Goal: Task Accomplishment & Management: Manage account settings

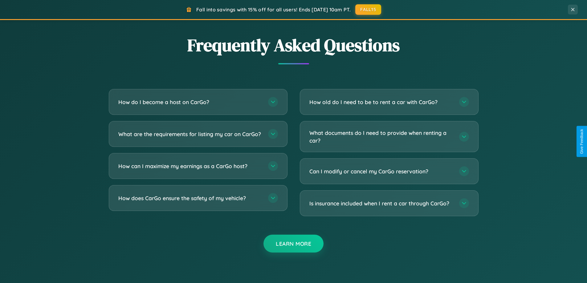
scroll to position [1185, 0]
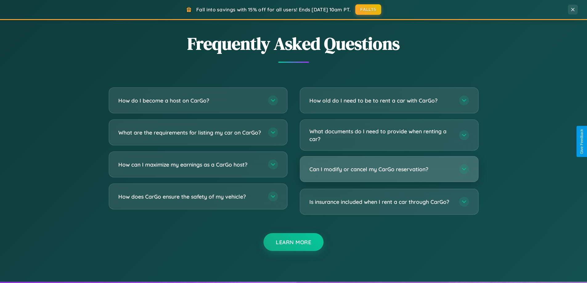
click at [389, 169] on h3 "Can I modify or cancel my CarGo reservation?" at bounding box center [380, 169] width 143 height 8
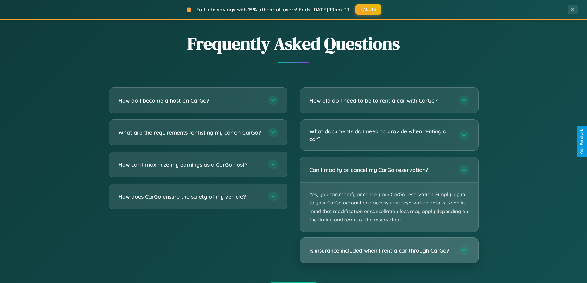
click at [389, 250] on h3 "Is insurance included when I rent a car through CarGo?" at bounding box center [380, 251] width 143 height 8
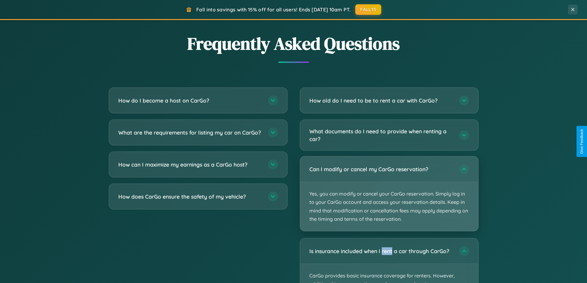
click at [389, 194] on p "Yes, you can modify or cancel your CarGo reservation. Simply log in to your Car…" at bounding box center [389, 206] width 178 height 49
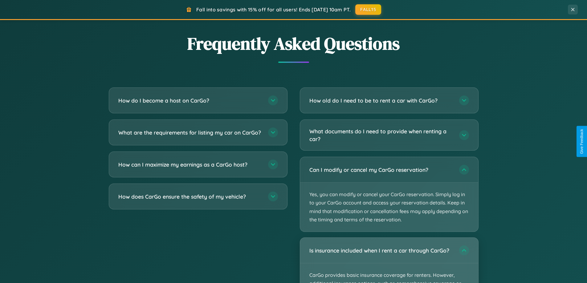
click at [389, 261] on div "Is insurance included when I rent a car through CarGo?" at bounding box center [389, 250] width 178 height 25
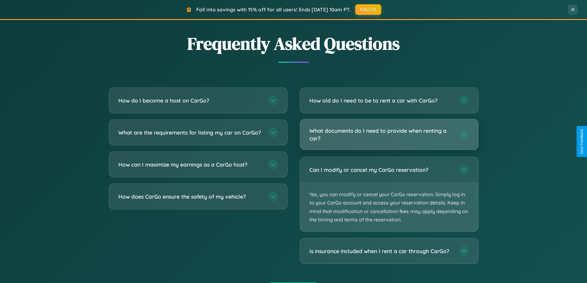
click at [389, 135] on h3 "What documents do I need to provide when renting a car?" at bounding box center [380, 134] width 143 height 15
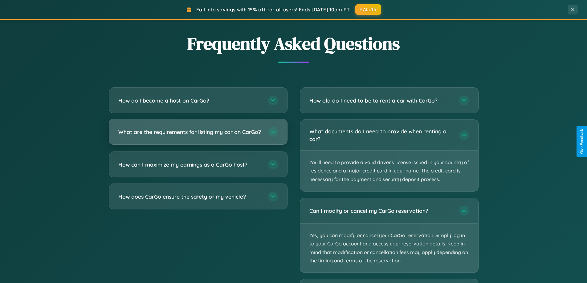
click at [198, 135] on h3 "What are the requirements for listing my car on CarGo?" at bounding box center [189, 132] width 143 height 8
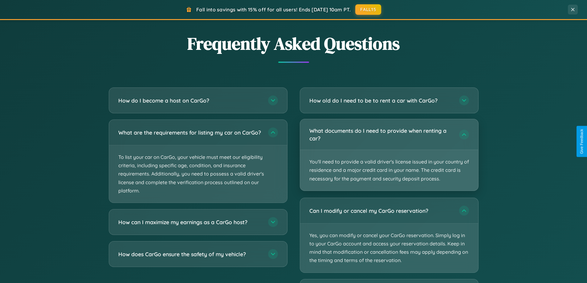
click at [389, 155] on p "You'll need to provide a valid driver's license issued in your country of resid…" at bounding box center [389, 170] width 178 height 41
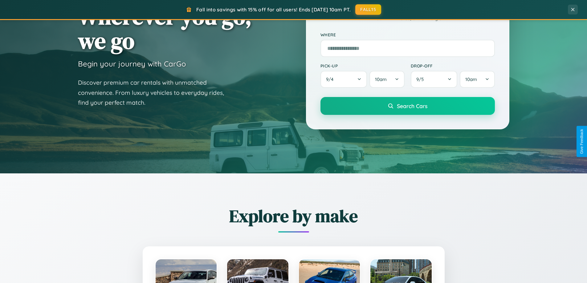
scroll to position [0, 0]
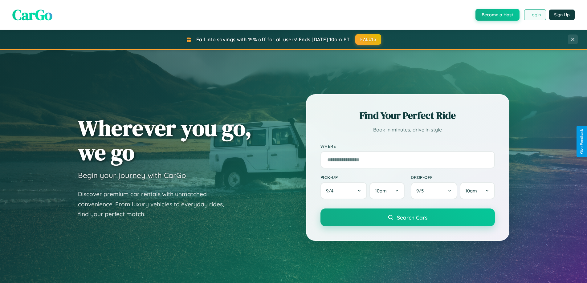
click at [534, 15] on button "Login" at bounding box center [535, 14] width 22 height 11
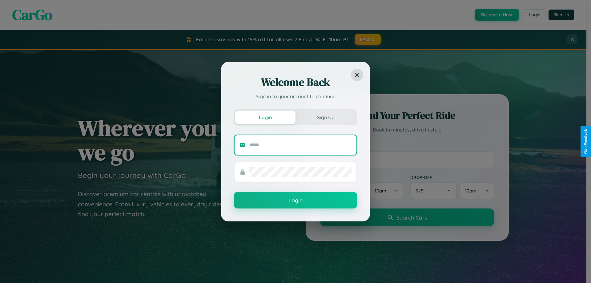
click at [301, 145] on input "text" at bounding box center [300, 145] width 102 height 10
type input "**********"
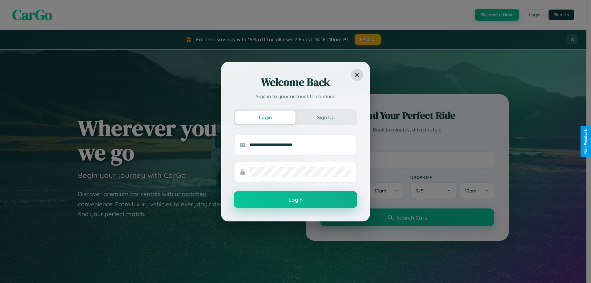
click at [296, 200] on button "Login" at bounding box center [295, 199] width 123 height 17
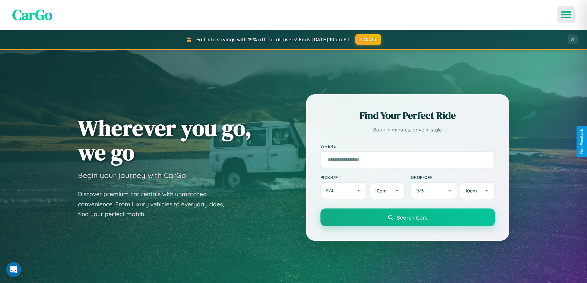
click at [566, 15] on icon "Open menu" at bounding box center [565, 15] width 9 height 6
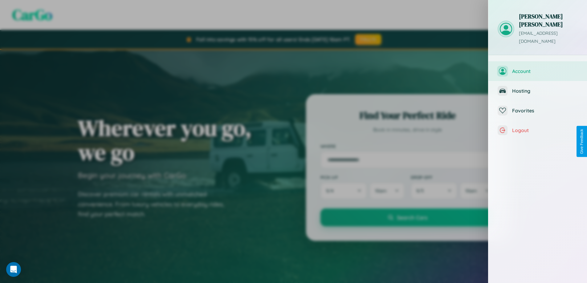
click at [537, 68] on span "Account" at bounding box center [545, 71] width 66 height 6
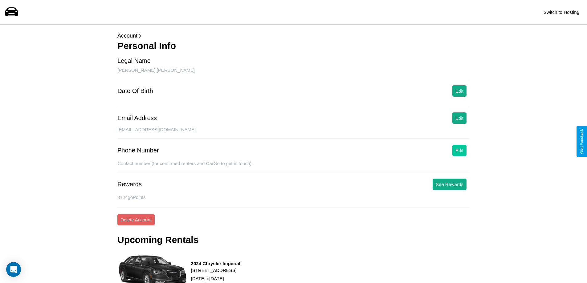
click at [459, 150] on button "Edit" at bounding box center [459, 150] width 14 height 11
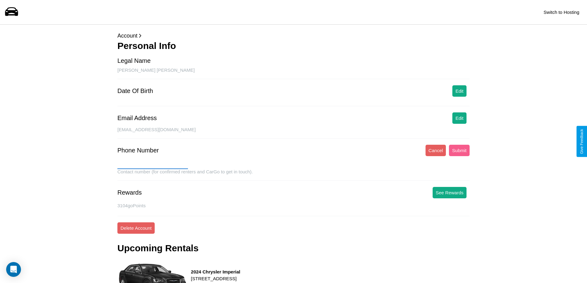
click at [152, 164] on input "text" at bounding box center [152, 164] width 71 height 10
type input "**********"
click at [459, 150] on button "Submit" at bounding box center [459, 150] width 21 height 11
